Goal: Find contact information: Find contact information

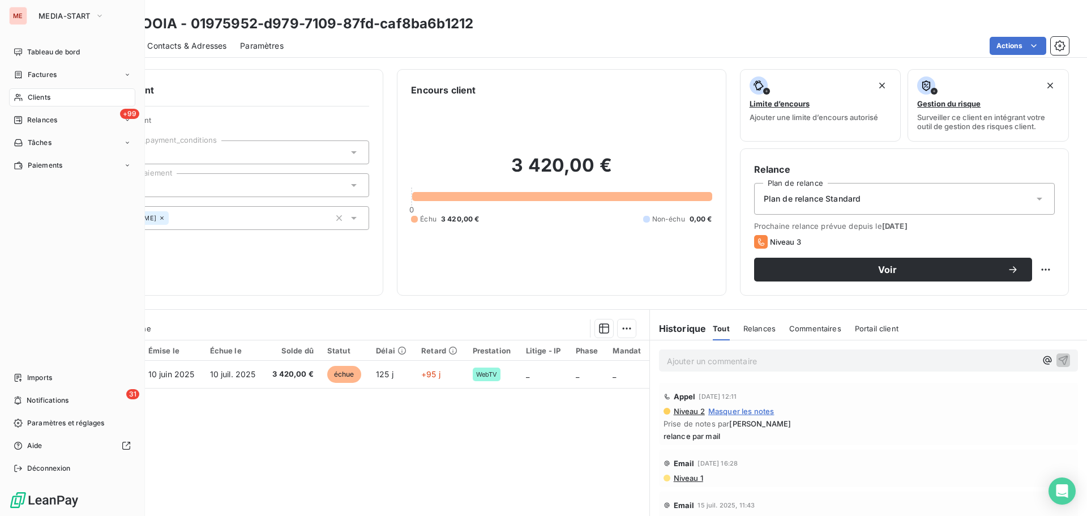
click at [21, 95] on icon at bounding box center [19, 97] width 10 height 9
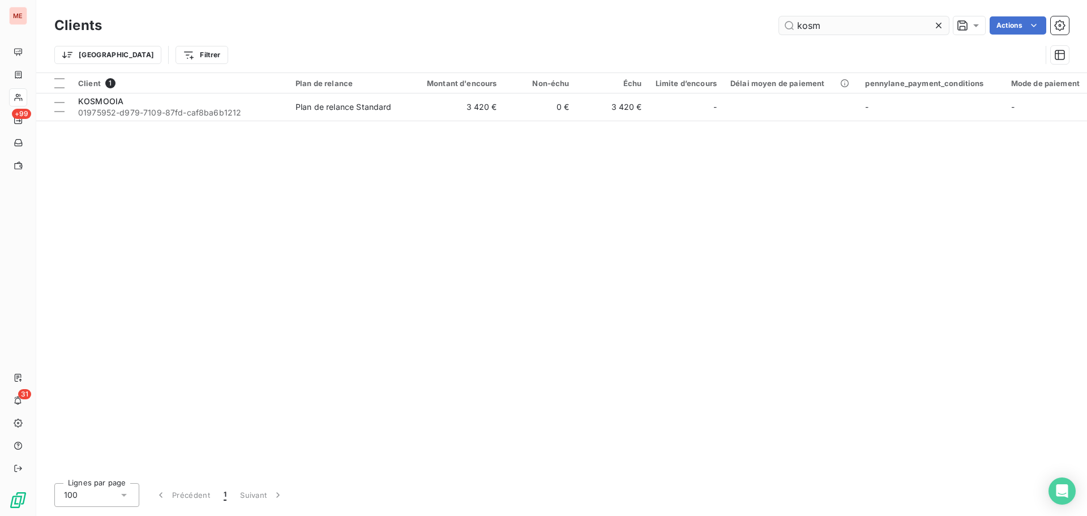
click at [801, 20] on input "kosm" at bounding box center [864, 25] width 170 height 18
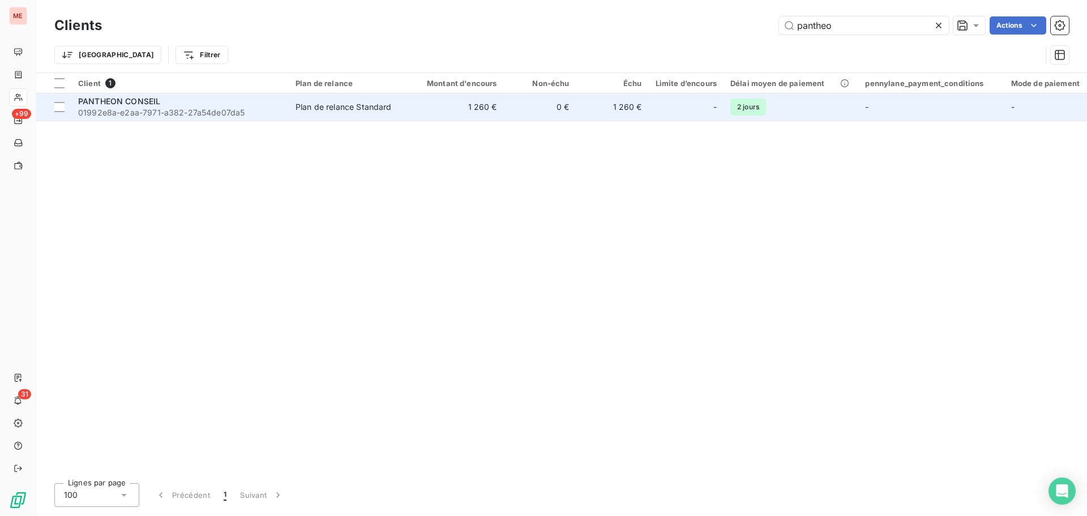
type input "pantheo"
click at [222, 105] on div "PANTHEON CONSEIL" at bounding box center [180, 101] width 204 height 11
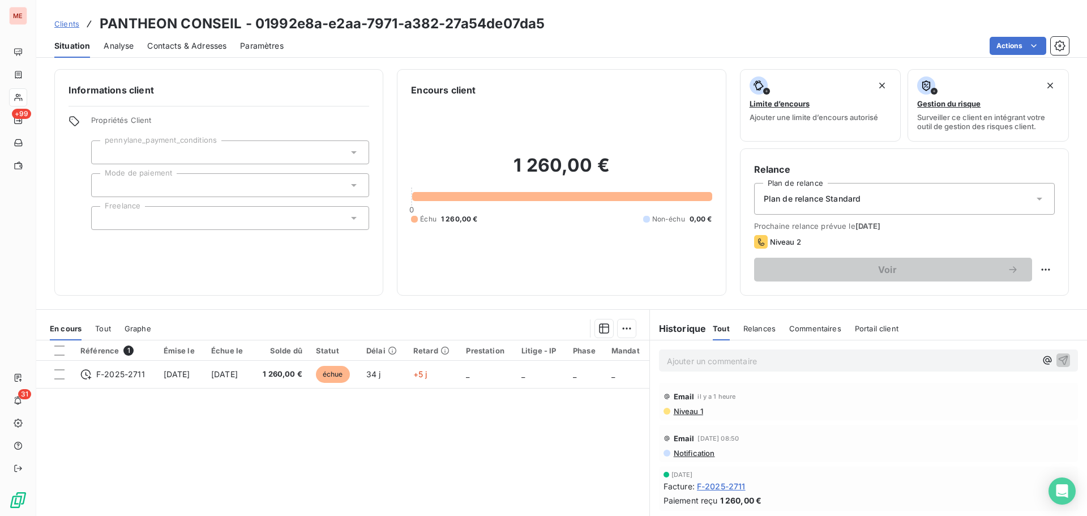
scroll to position [76, 0]
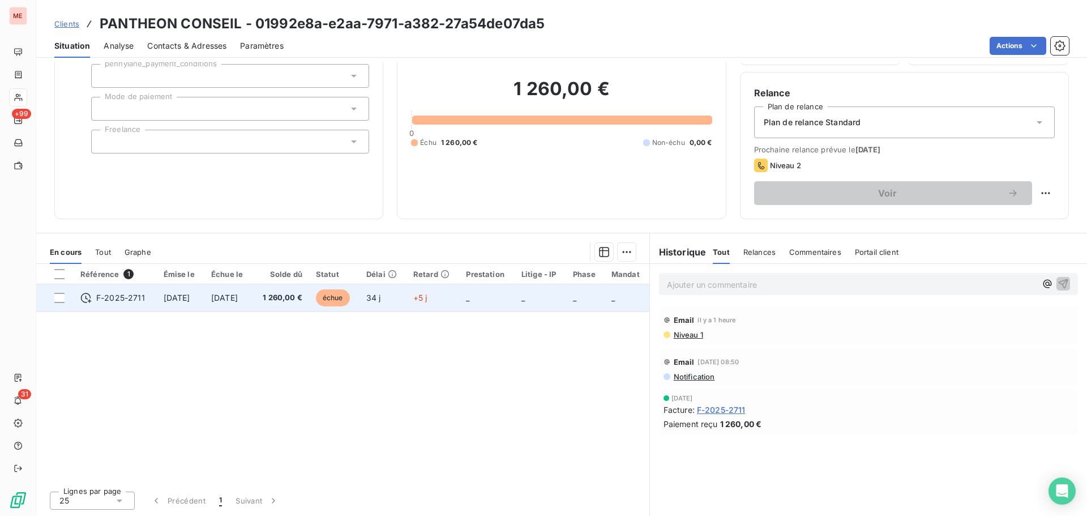
click at [190, 294] on span "[DATE]" at bounding box center [177, 298] width 27 height 10
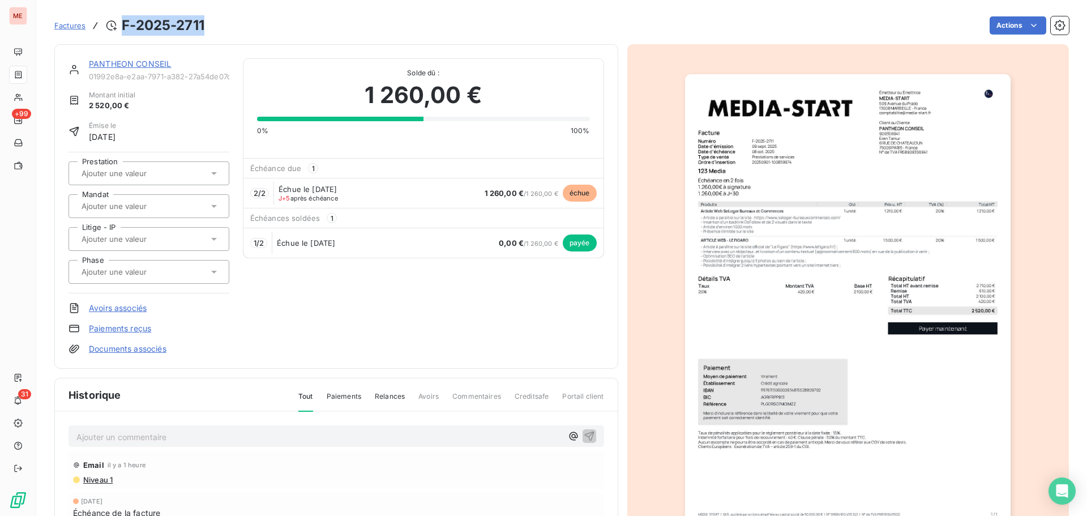
drag, startPoint x: 211, startPoint y: 24, endPoint x: 124, endPoint y: 27, distance: 86.7
click at [124, 27] on div "Factures F-2025-2711 Actions" at bounding box center [561, 26] width 1014 height 24
copy h3 "F-2025-2711"
click at [106, 63] on link "PANTHEON CONSEIL" at bounding box center [130, 64] width 82 height 10
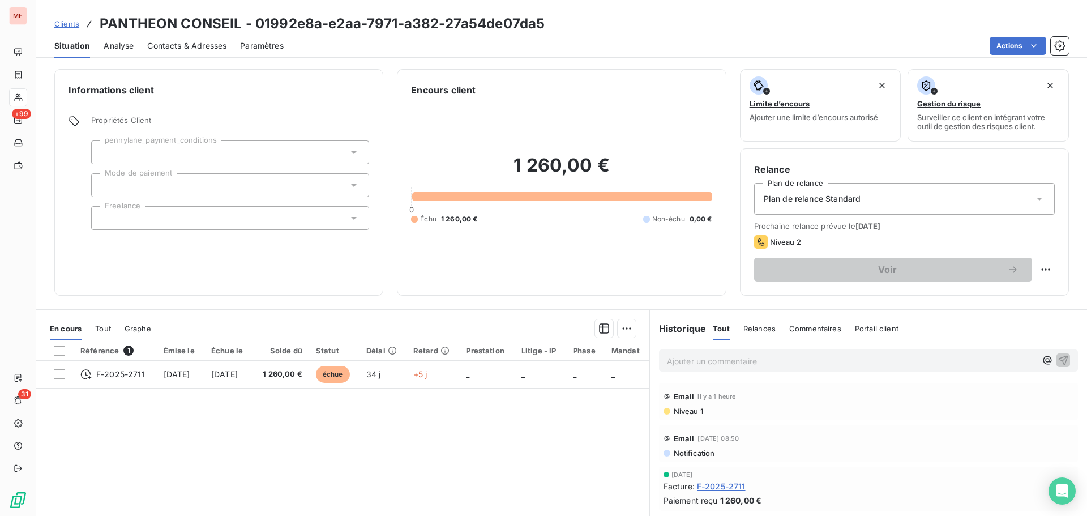
click at [183, 46] on span "Contacts & Adresses" at bounding box center [186, 45] width 79 height 11
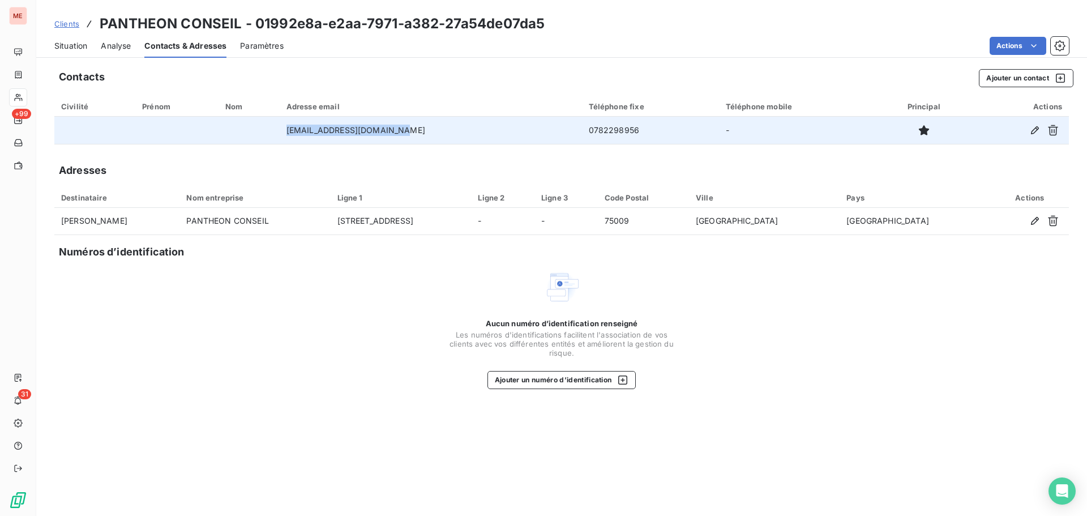
drag, startPoint x: 409, startPoint y: 127, endPoint x: 289, endPoint y: 135, distance: 119.7
click at [289, 135] on tr "[EMAIL_ADDRESS][DOMAIN_NAME] 0782298956 -" at bounding box center [561, 130] width 1014 height 27
copy tr "[EMAIL_ADDRESS][DOMAIN_NAME]"
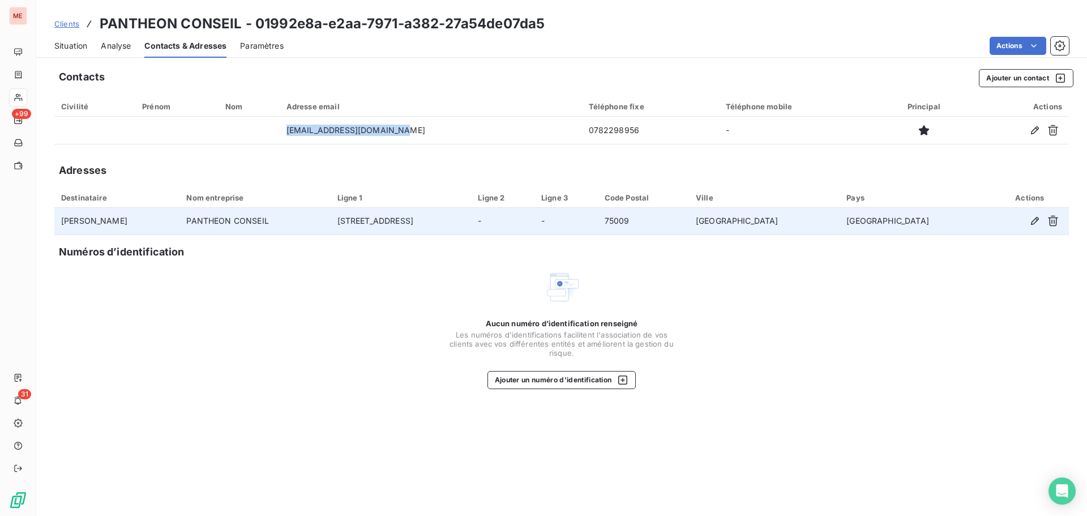
drag, startPoint x: 461, startPoint y: 218, endPoint x: 345, endPoint y: 212, distance: 116.8
click at [345, 212] on tr "[PERSON_NAME] PANTHEON CONSEIL [STREET_ADDRESS]" at bounding box center [561, 221] width 1014 height 27
copy tr "[STREET_ADDRESS]"
